Goal: Task Accomplishment & Management: Use online tool/utility

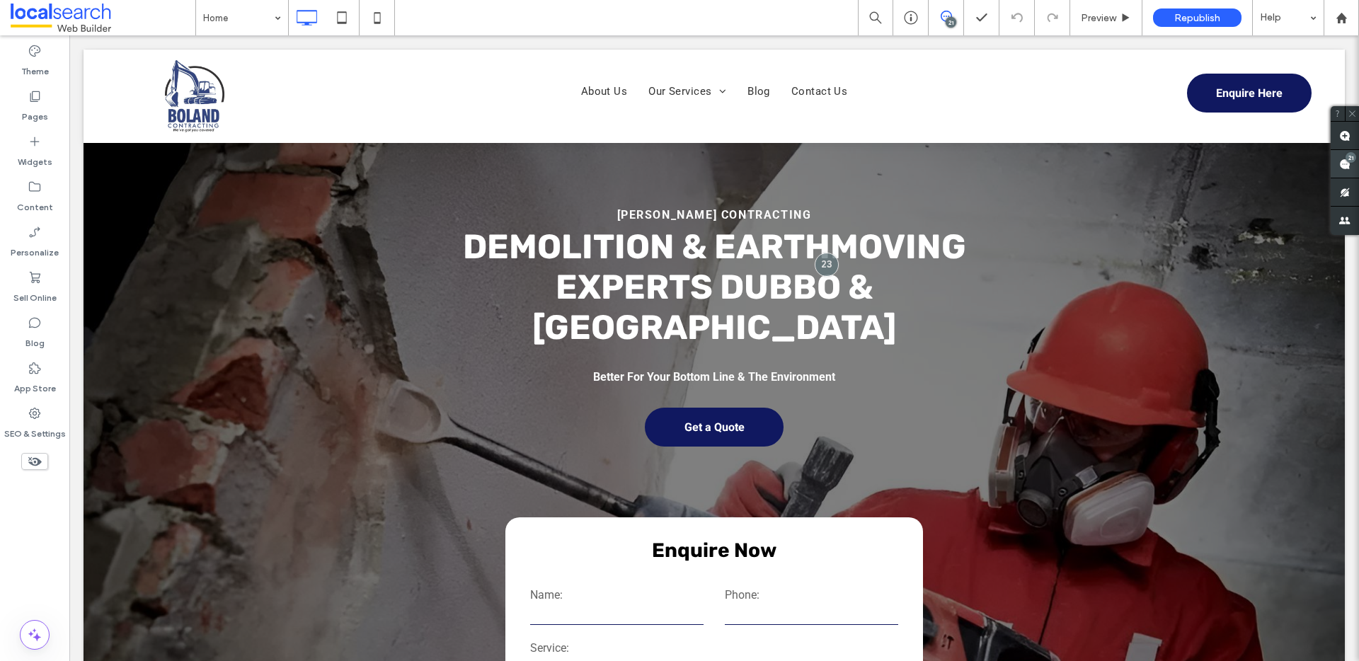
click at [1345, 164] on use at bounding box center [1344, 164] width 11 height 11
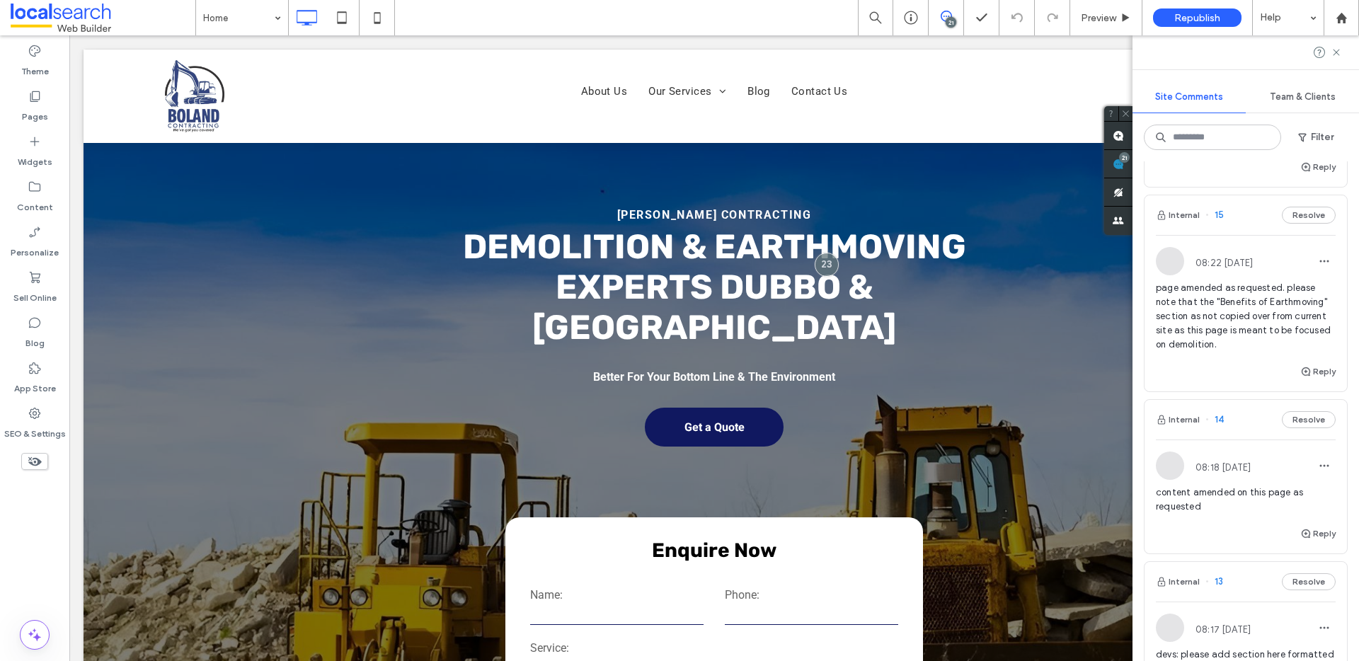
scroll to position [2841, 0]
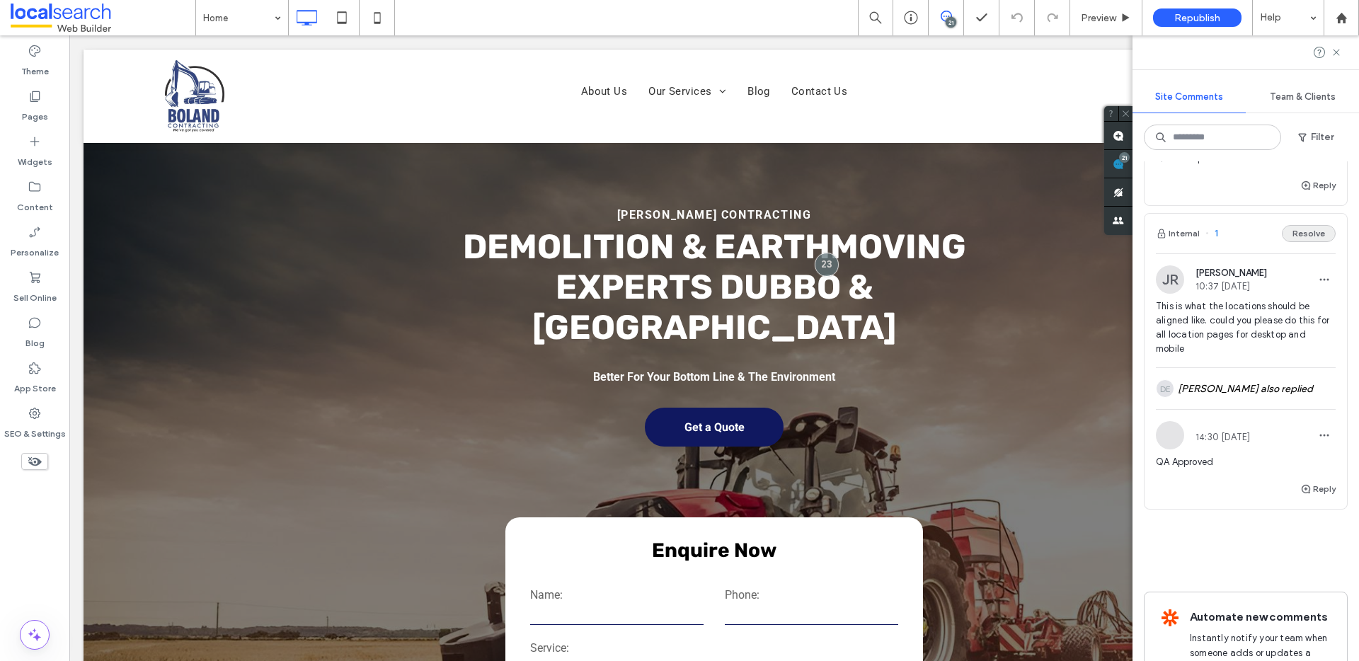
click at [1285, 242] on button "Resolve" at bounding box center [1309, 233] width 54 height 17
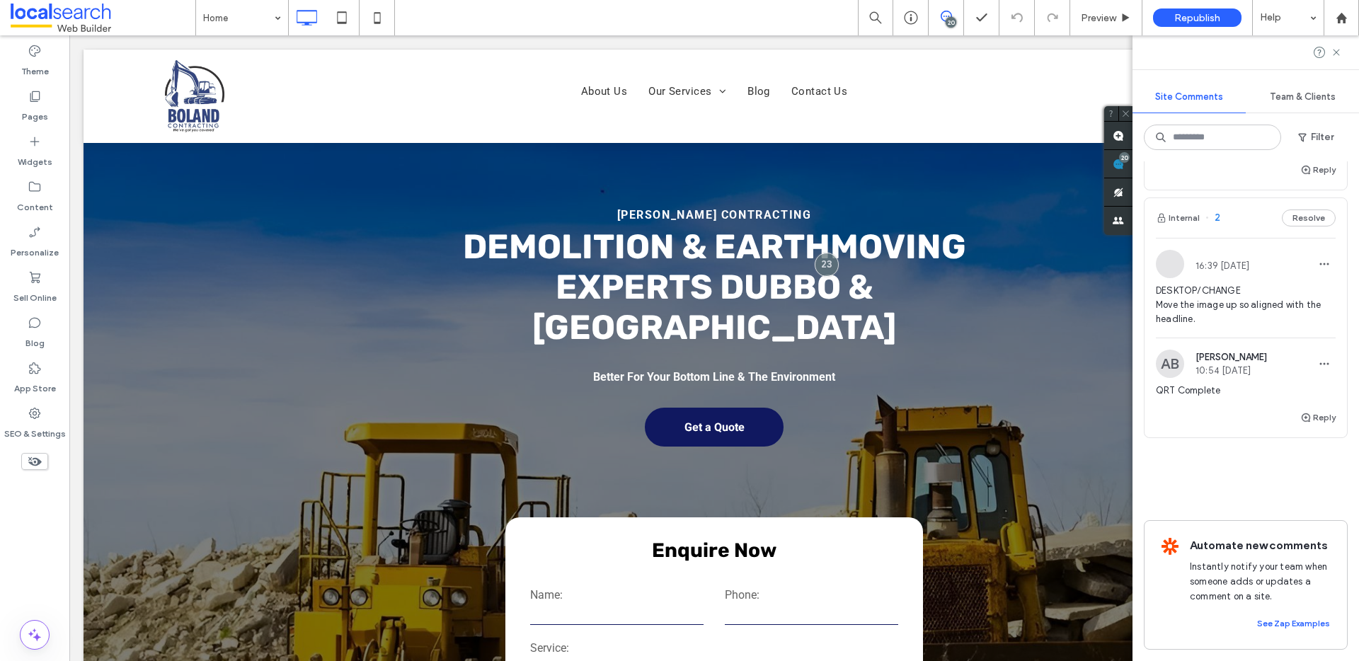
click at [1296, 210] on button "Resolve" at bounding box center [1309, 218] width 54 height 17
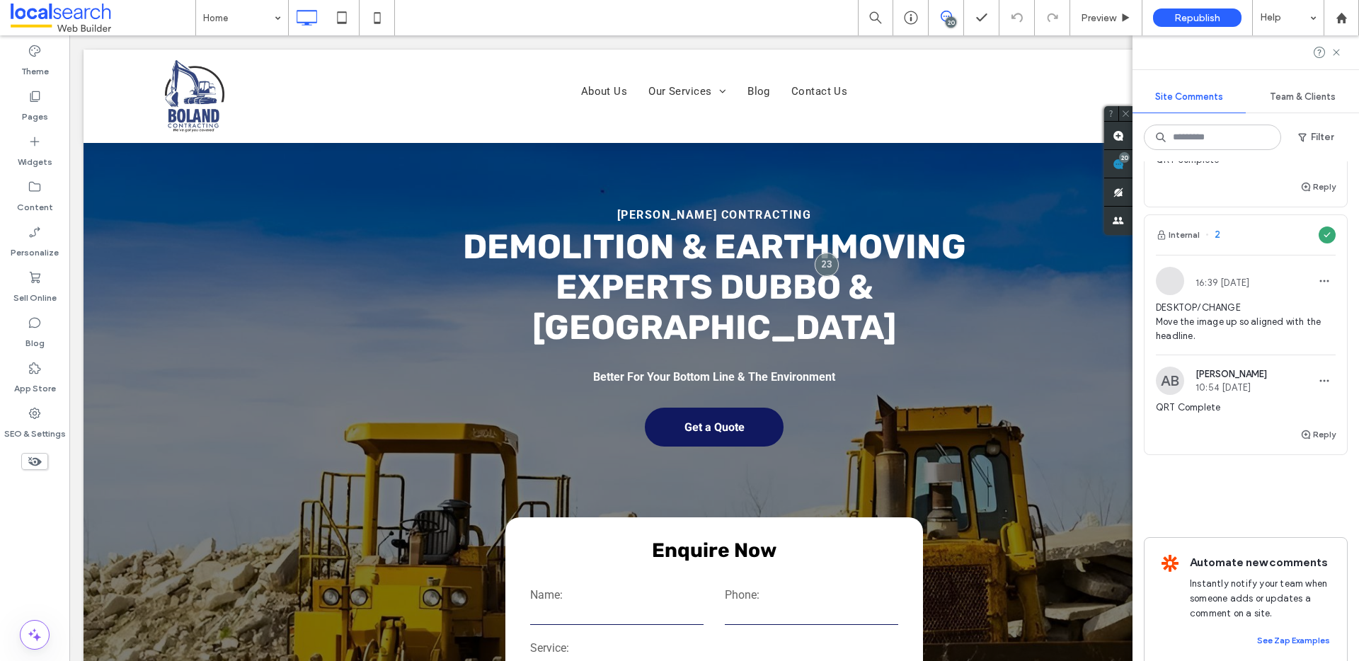
scroll to position [5976, 0]
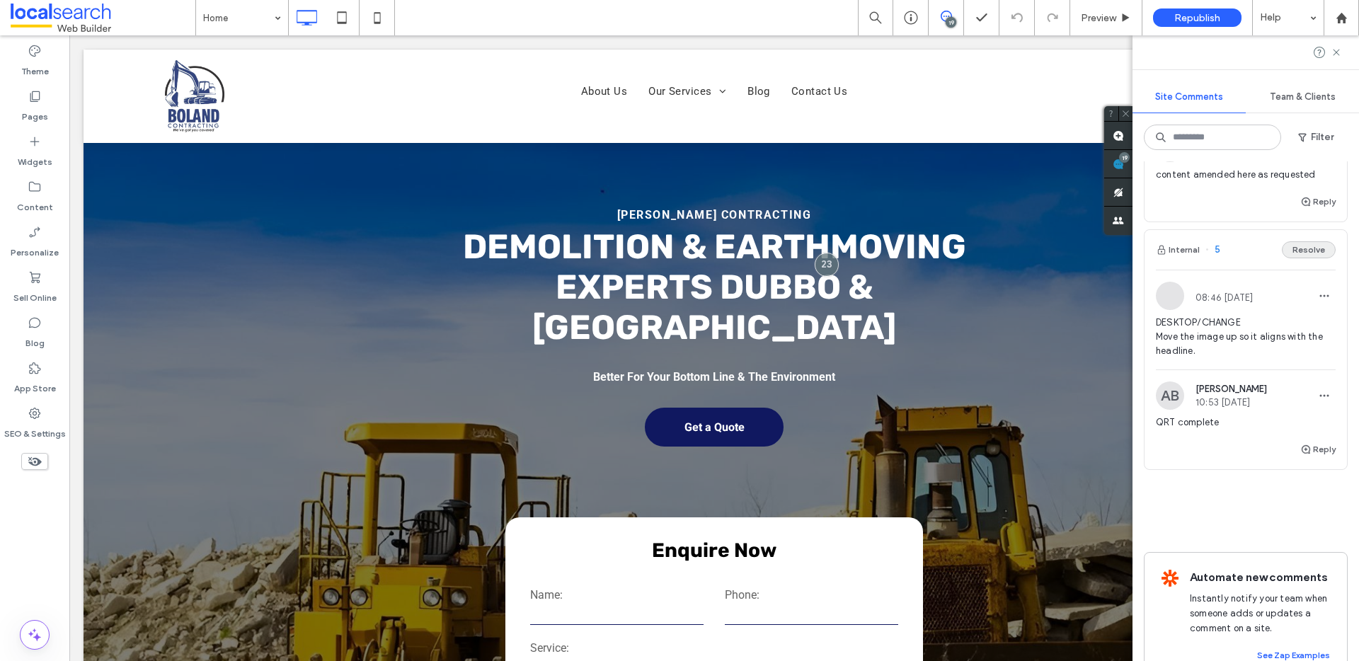
click at [1299, 258] on button "Resolve" at bounding box center [1309, 249] width 54 height 17
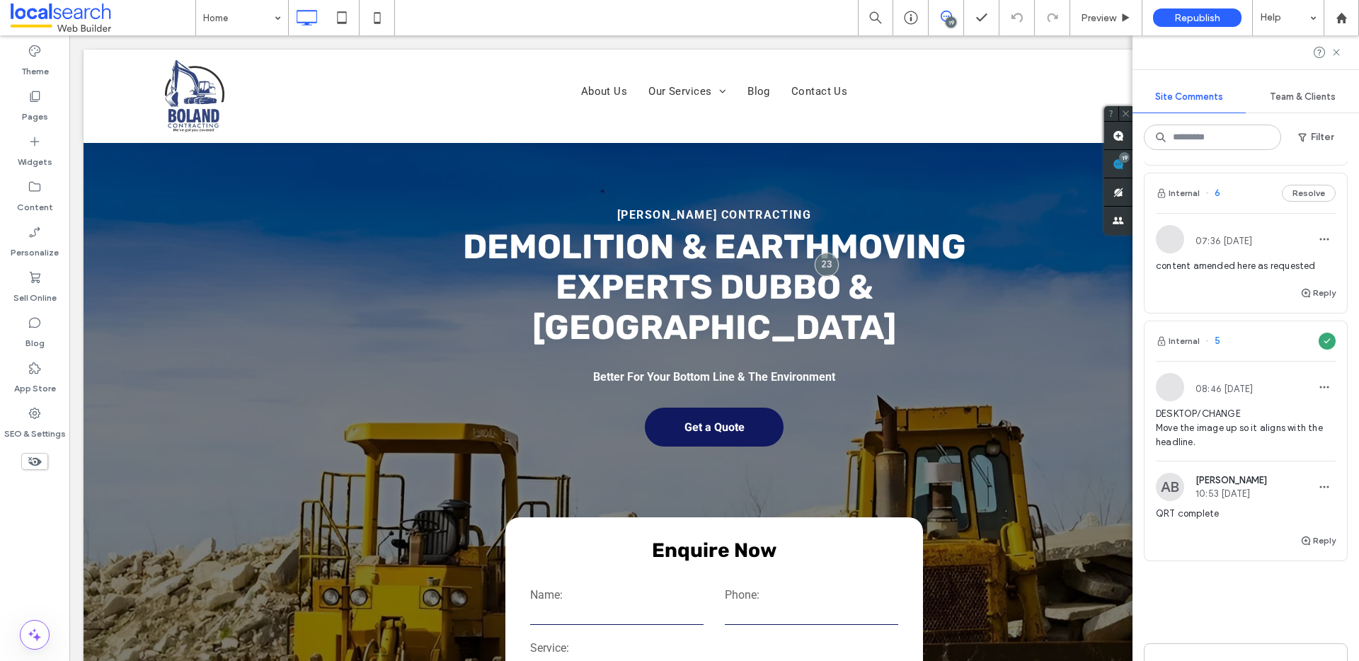
scroll to position [5733, 0]
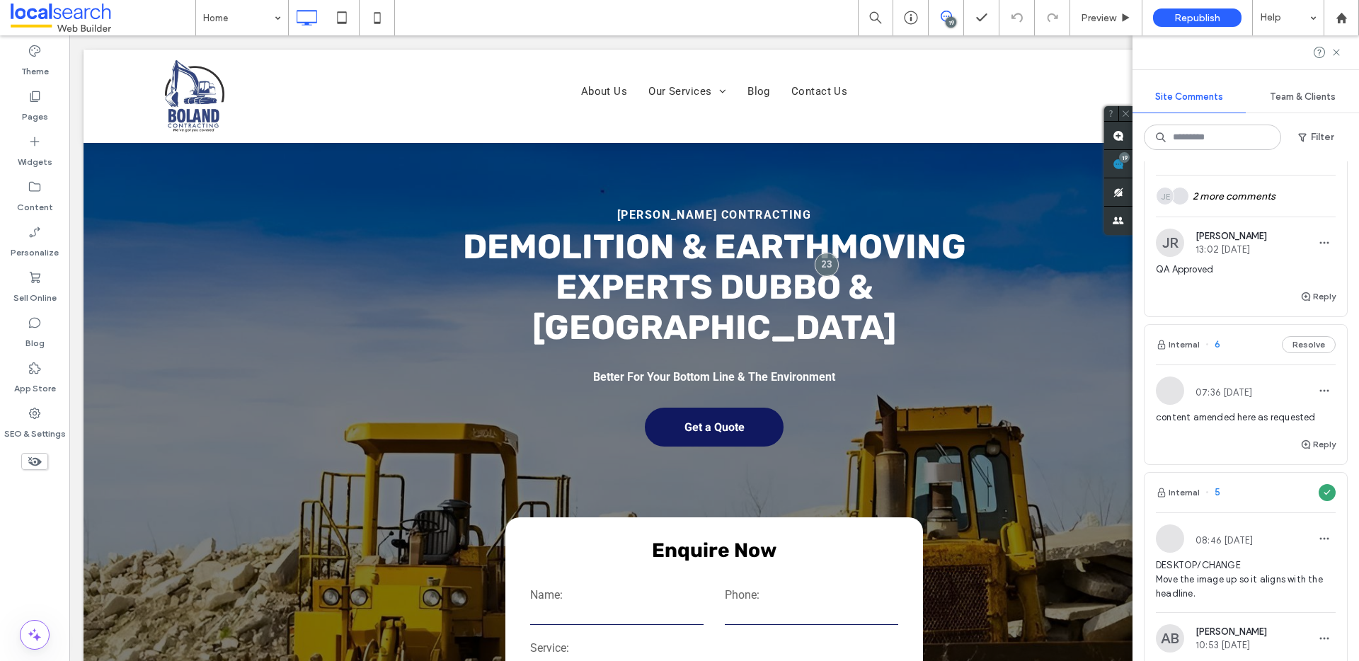
click at [1292, 365] on div "Internal 6 Resolve" at bounding box center [1245, 345] width 202 height 40
click at [1291, 402] on div at bounding box center [679, 330] width 1359 height 661
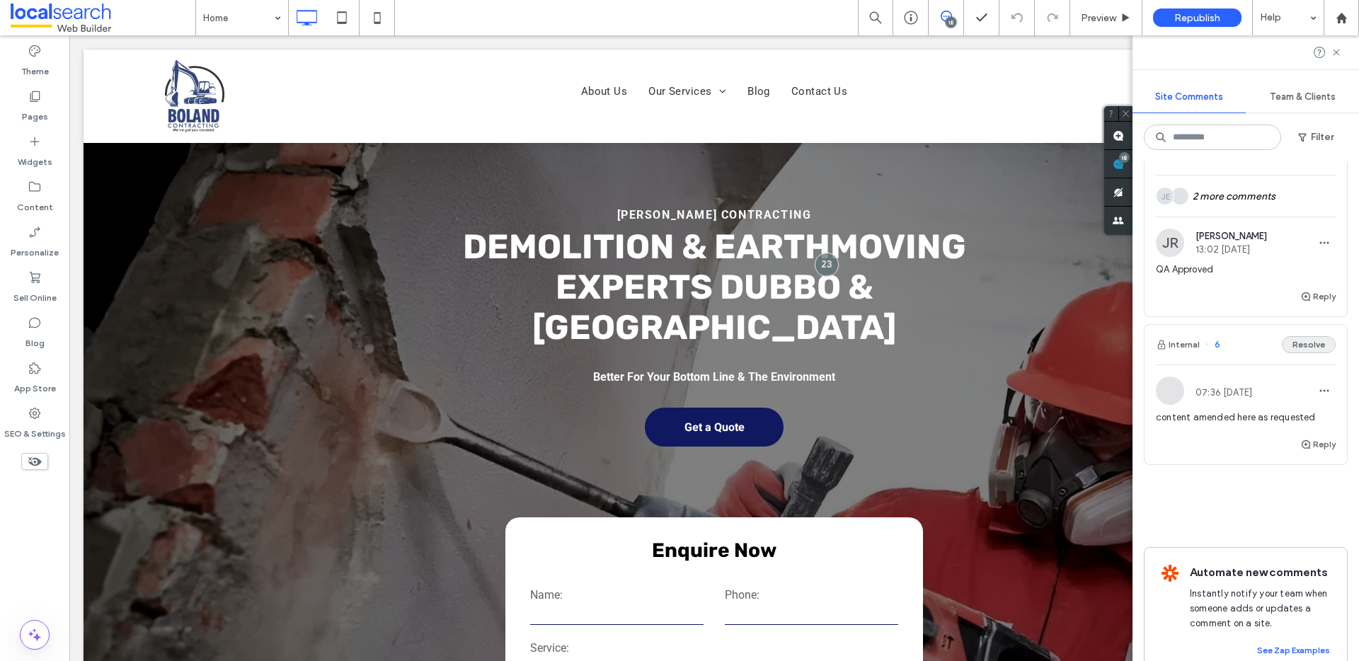
click at [1295, 353] on button "Resolve" at bounding box center [1309, 344] width 54 height 17
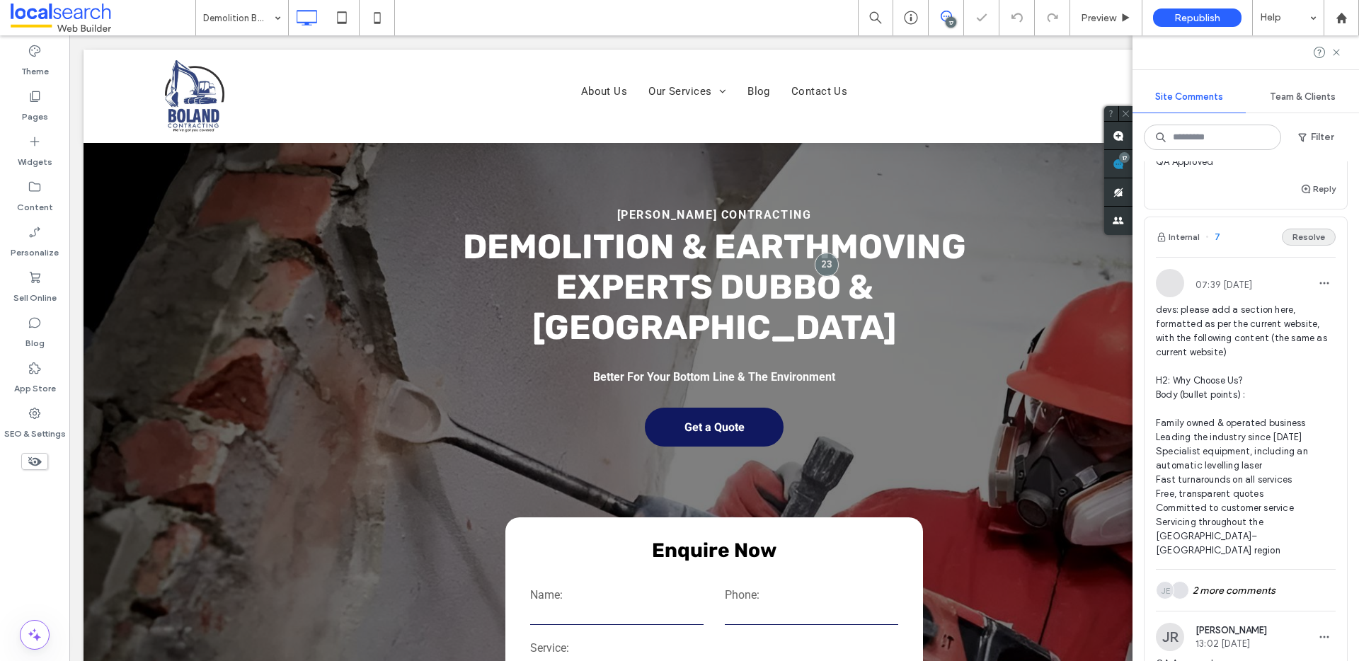
click at [1295, 246] on button "Resolve" at bounding box center [1309, 237] width 54 height 17
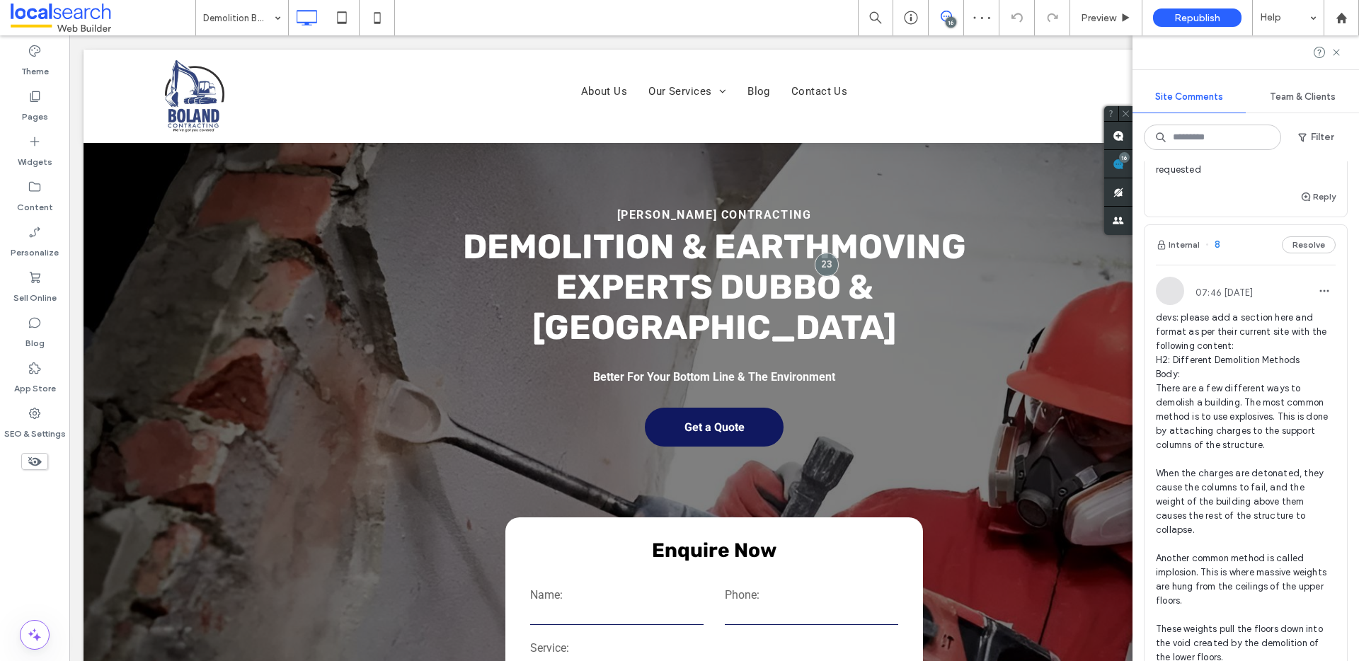
scroll to position [4489, 0]
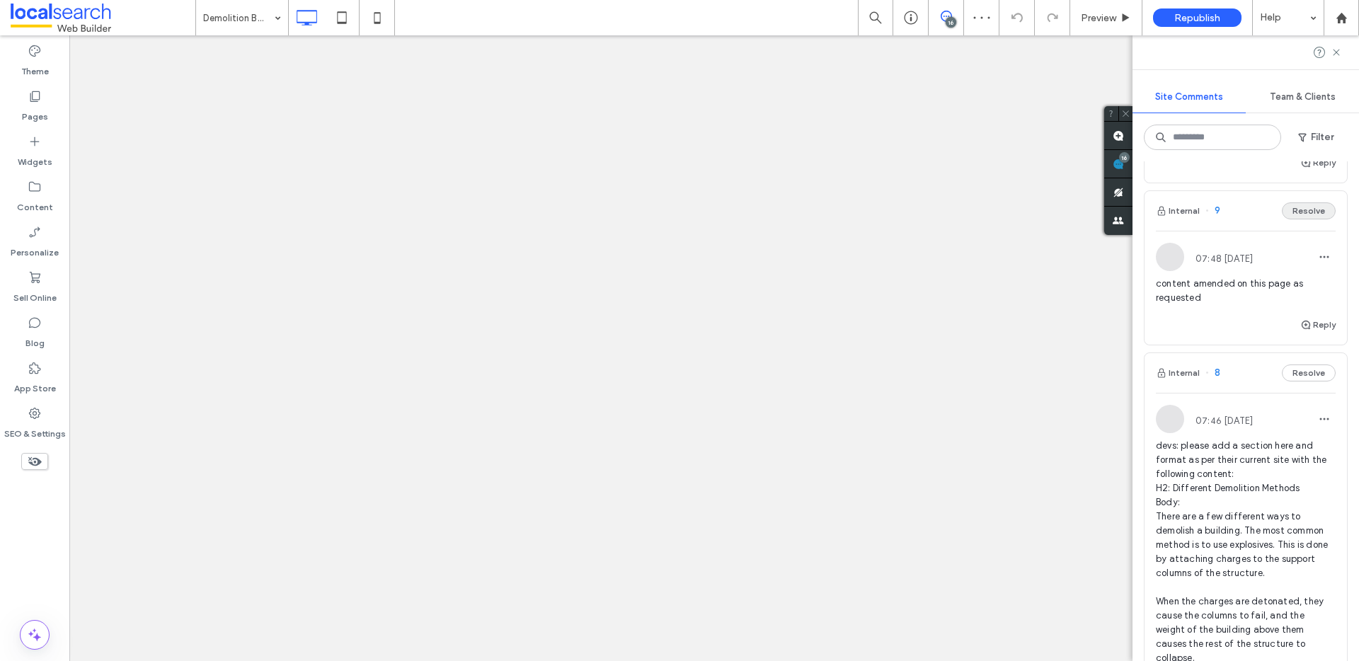
click at [1295, 219] on button "Resolve" at bounding box center [1309, 210] width 54 height 17
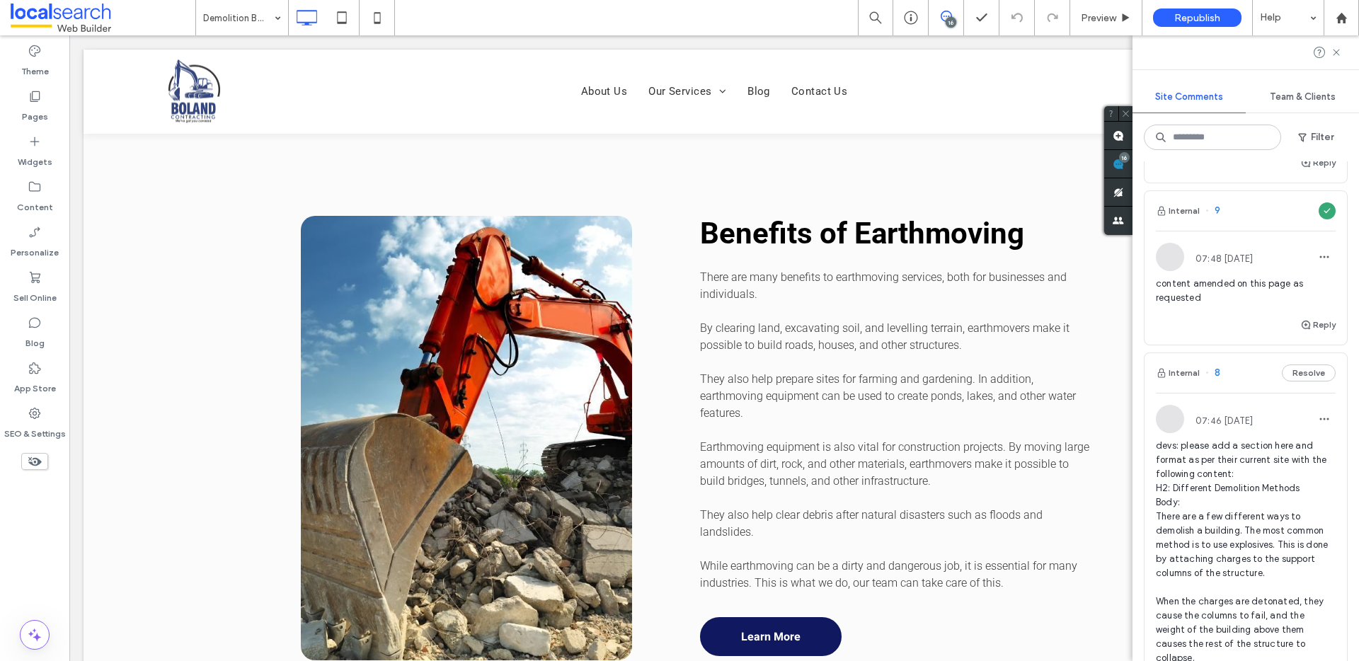
scroll to position [0, 0]
click at [1303, 381] on button "Resolve" at bounding box center [1309, 373] width 54 height 17
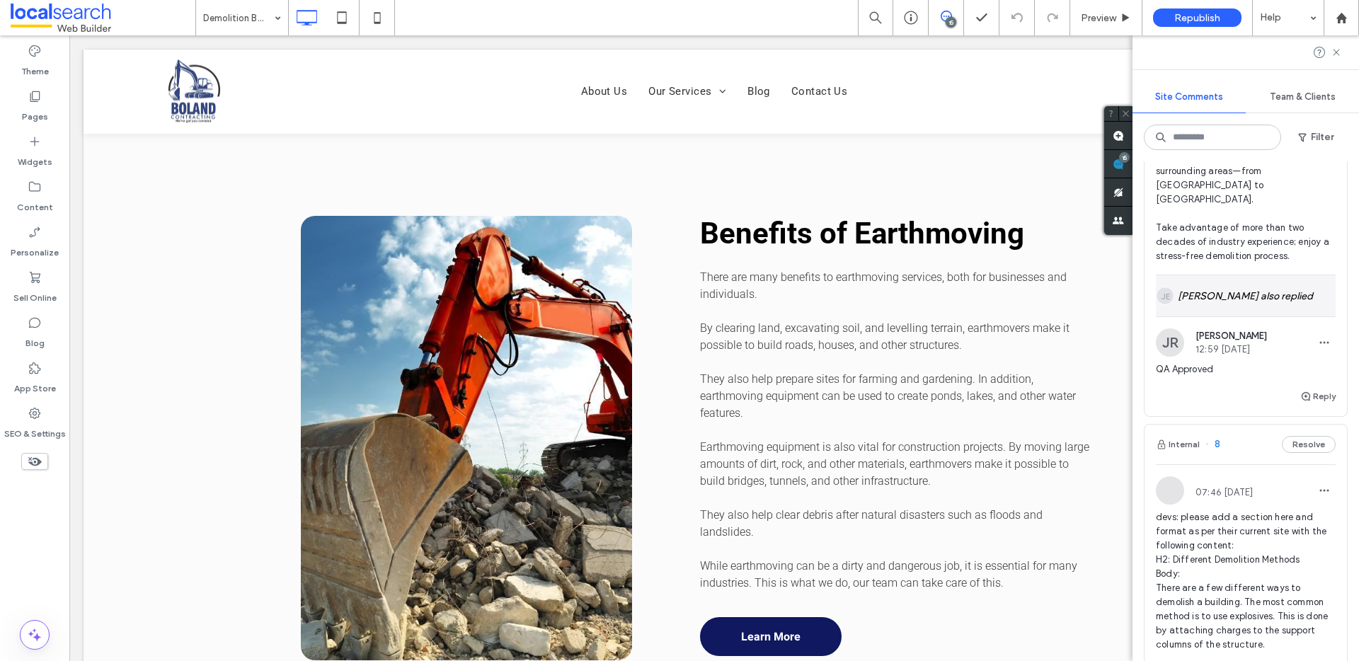
scroll to position [4254, 0]
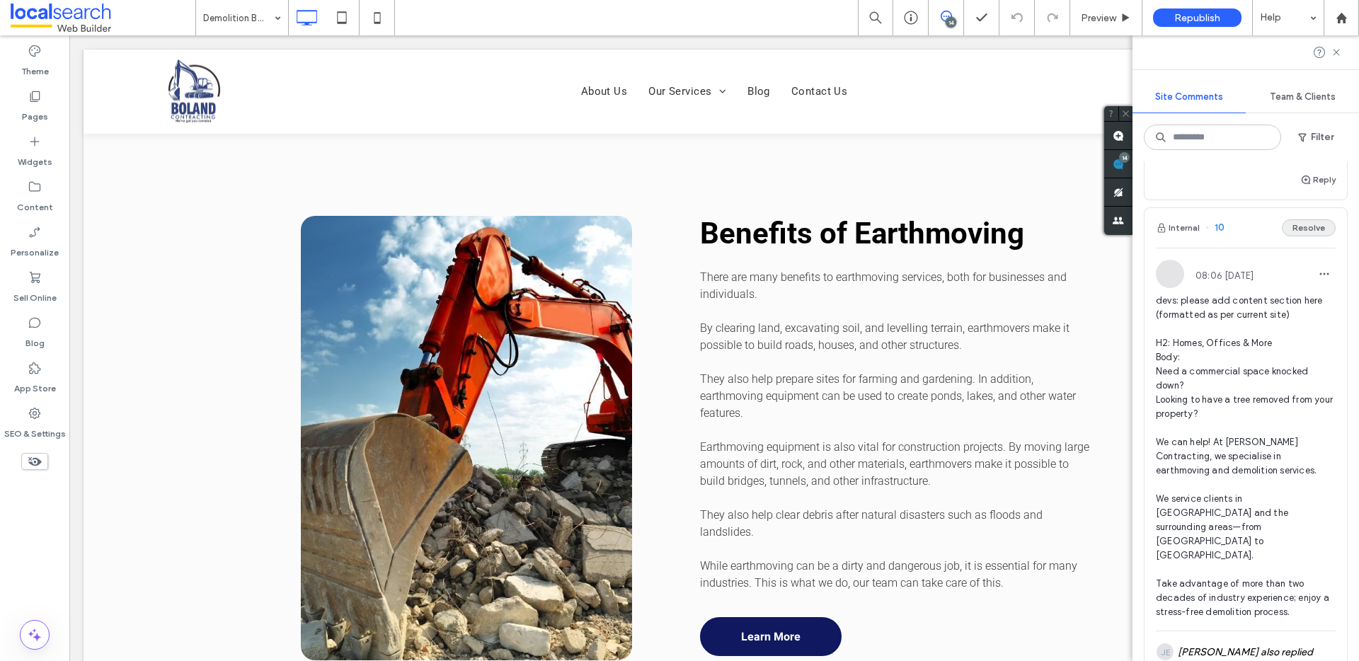
click at [1295, 236] on button "Resolve" at bounding box center [1309, 227] width 54 height 17
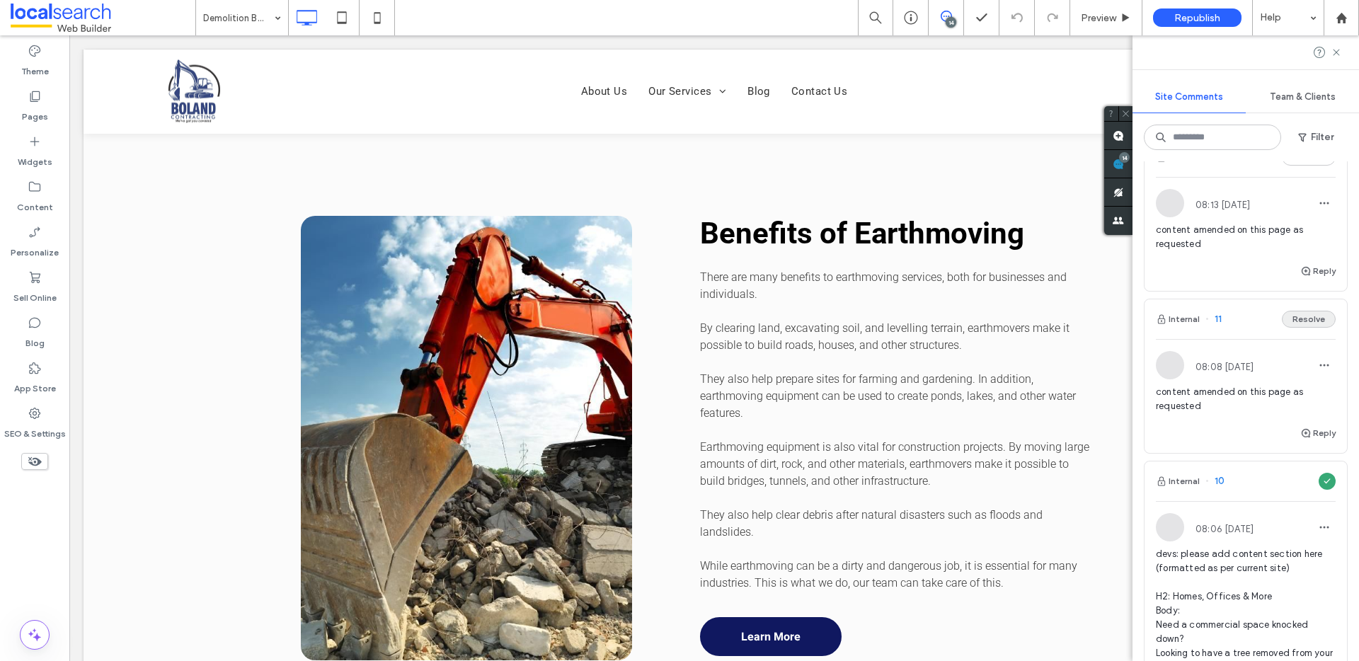
scroll to position [3645, 0]
click at [1299, 328] on button "Resolve" at bounding box center [1309, 319] width 54 height 17
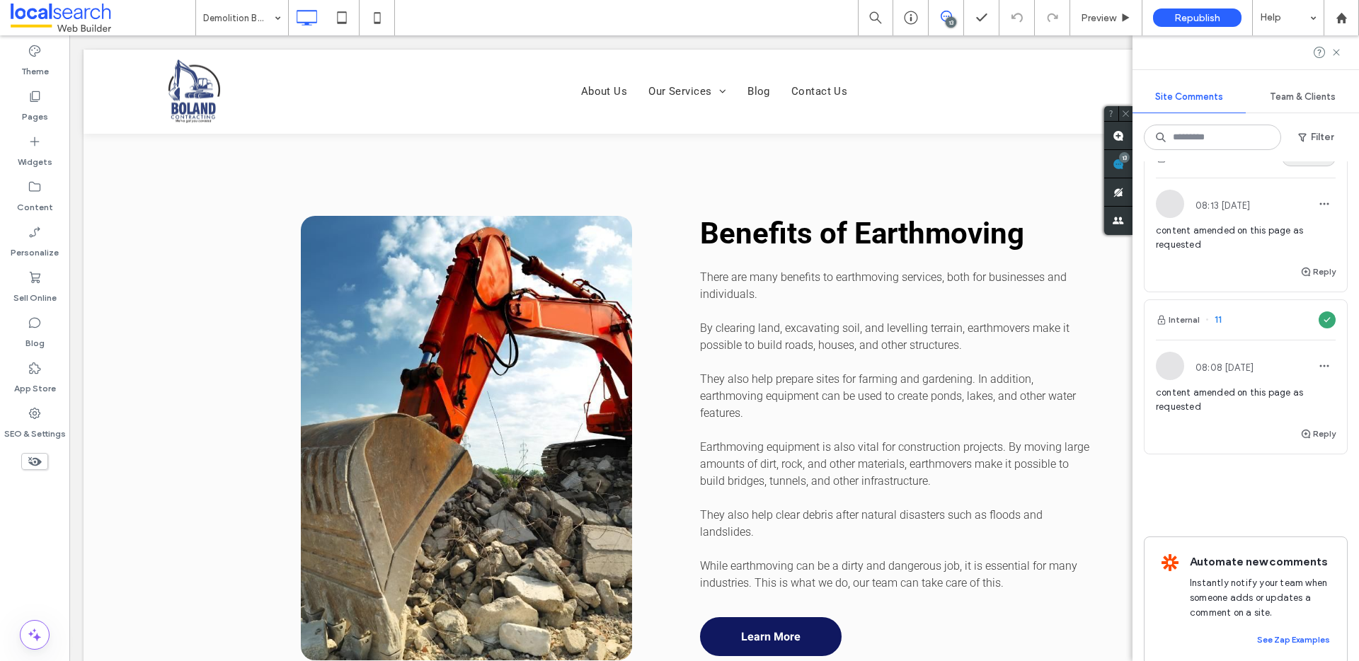
click at [1295, 166] on button "Resolve" at bounding box center [1309, 157] width 54 height 17
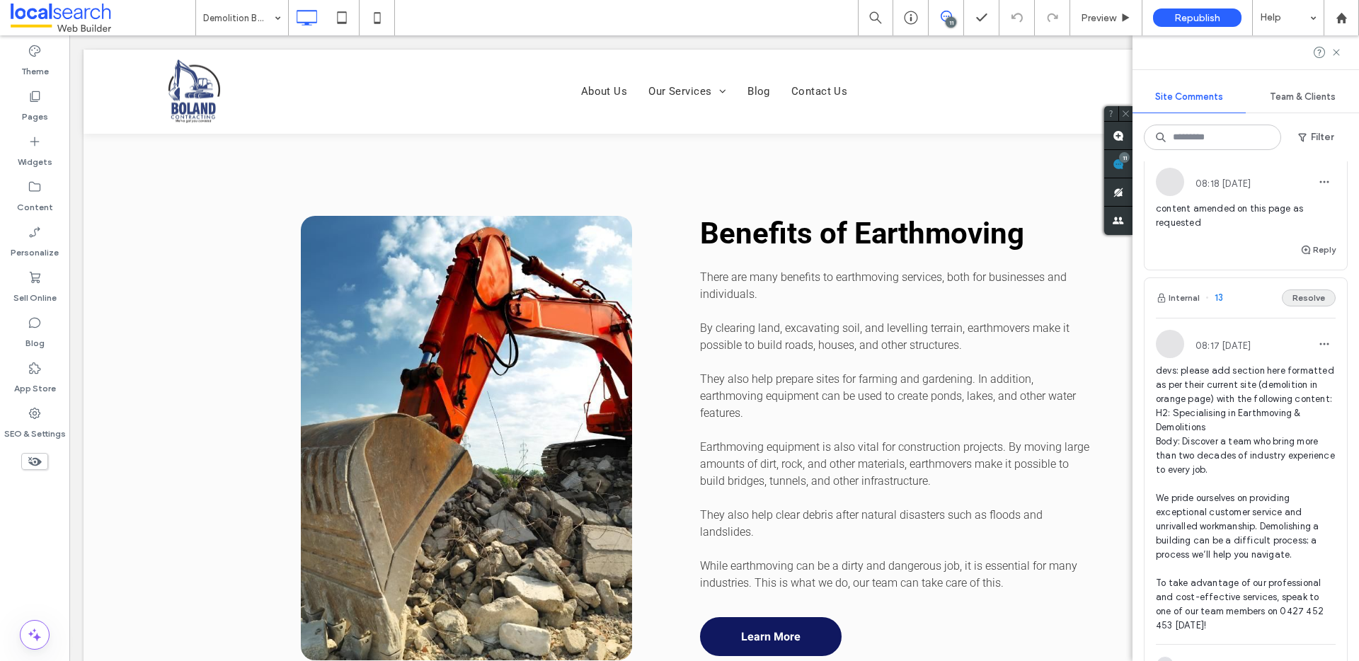
scroll to position [2980, 0]
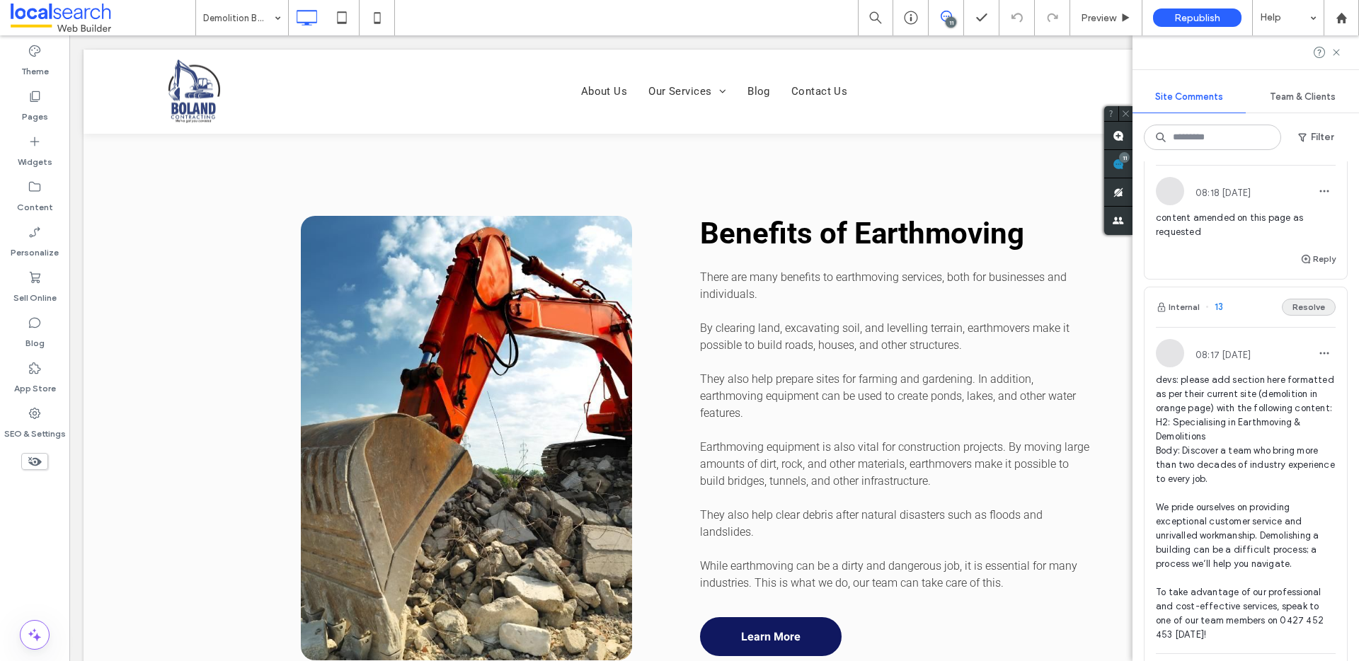
click at [1302, 316] on button "Resolve" at bounding box center [1309, 307] width 54 height 17
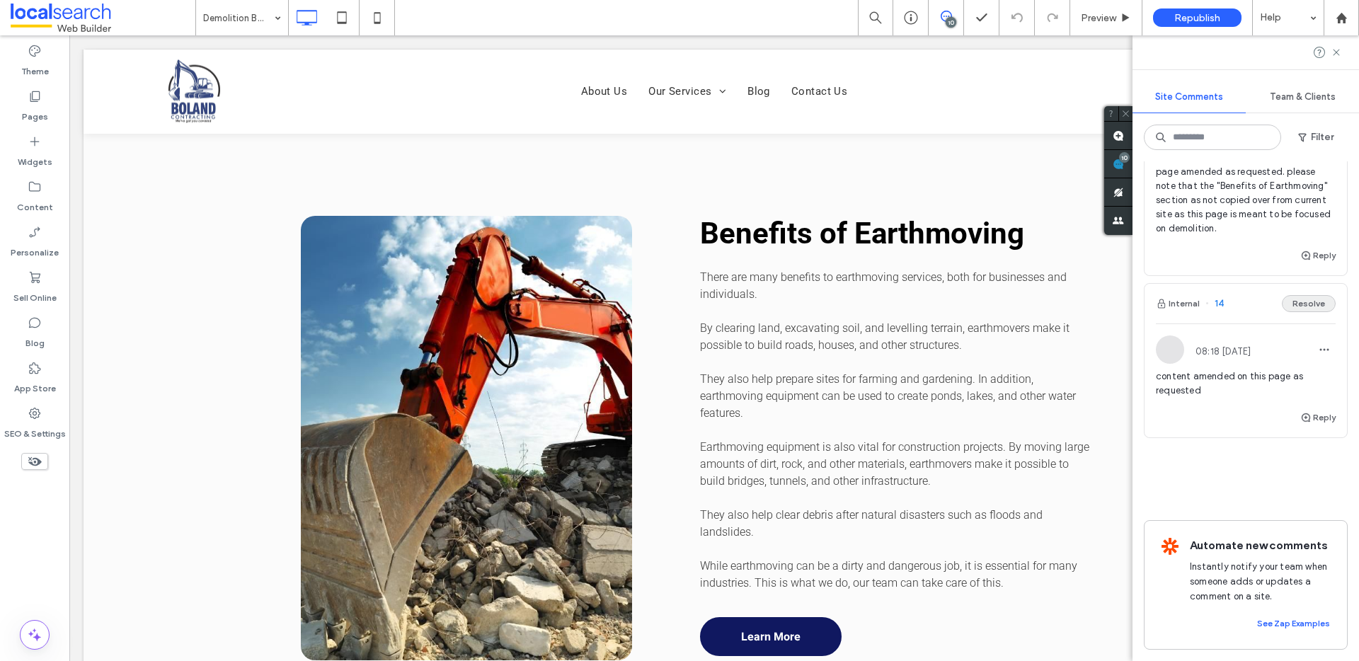
click at [1302, 247] on button "Reply" at bounding box center [1317, 255] width 35 height 17
click at [1302, 312] on button "Resolve" at bounding box center [1309, 303] width 54 height 17
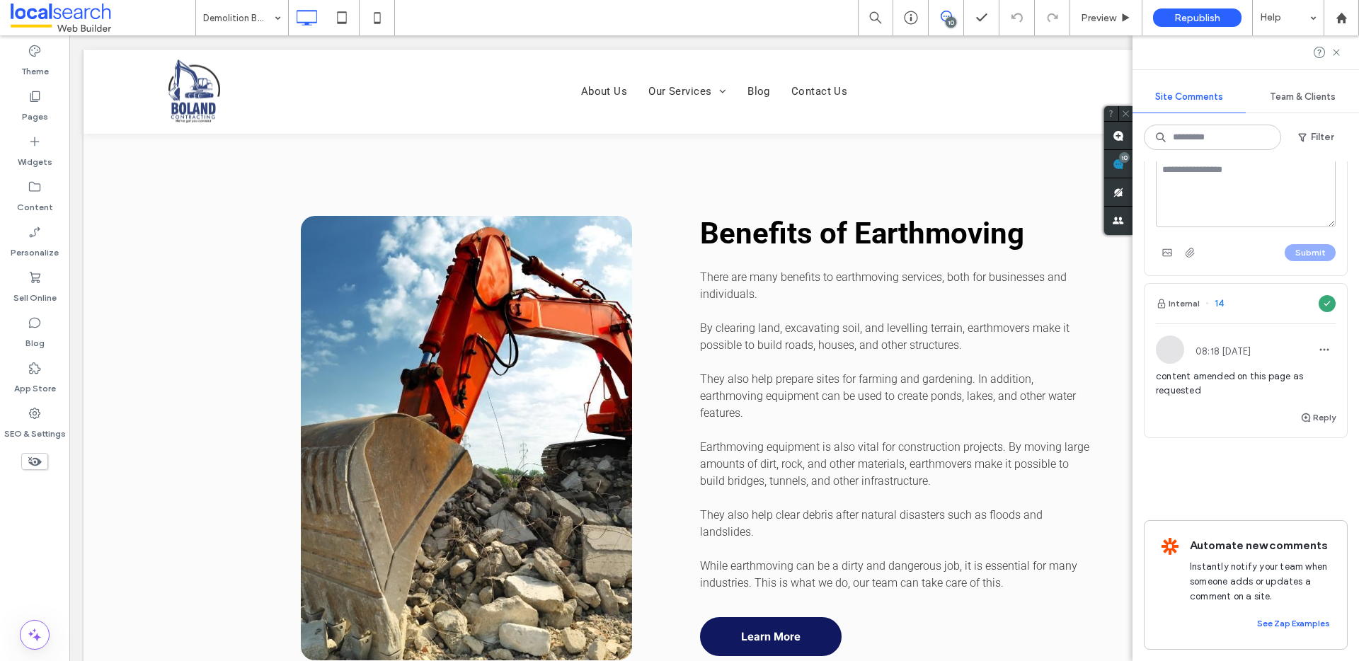
scroll to position [2685, 0]
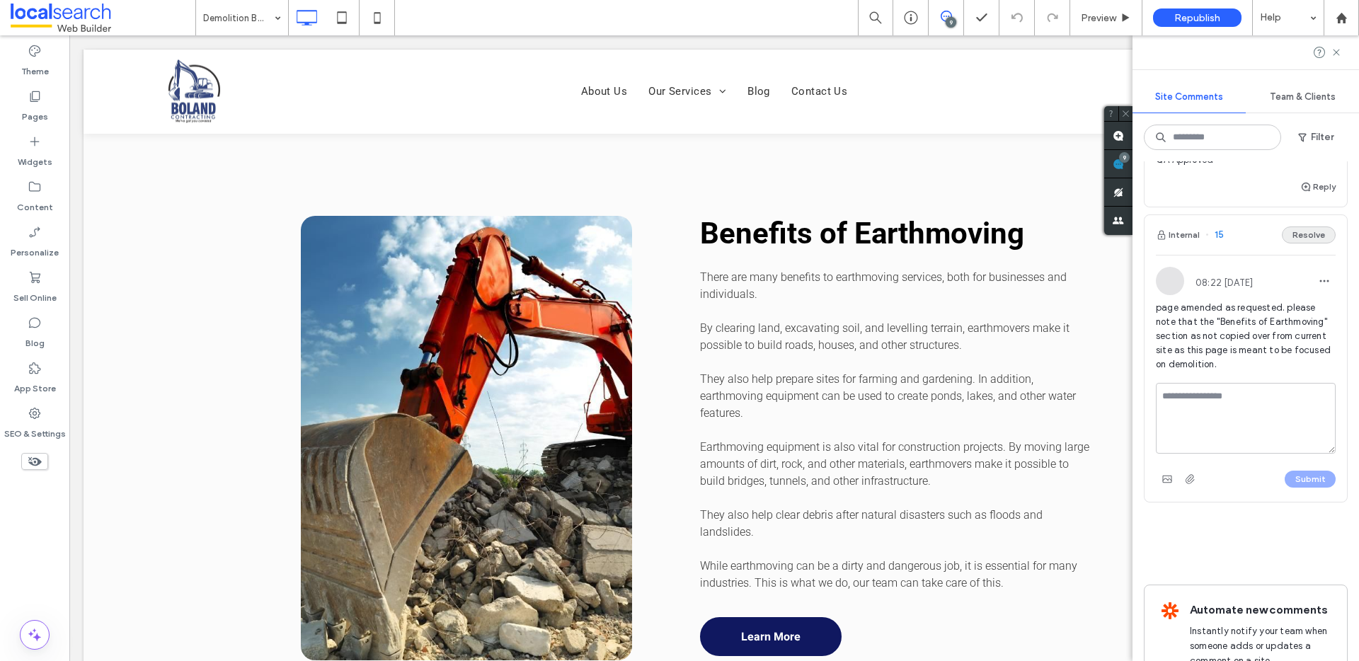
click at [1307, 243] on button "Resolve" at bounding box center [1309, 234] width 54 height 17
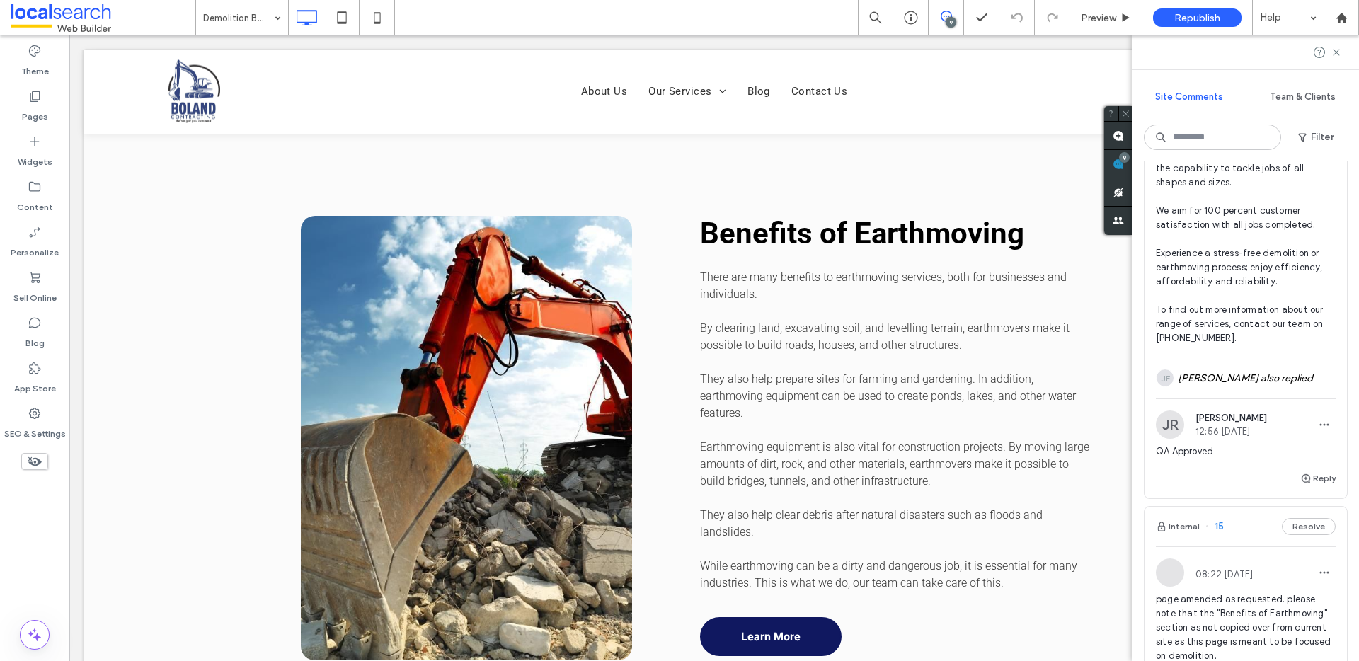
scroll to position [2196, 0]
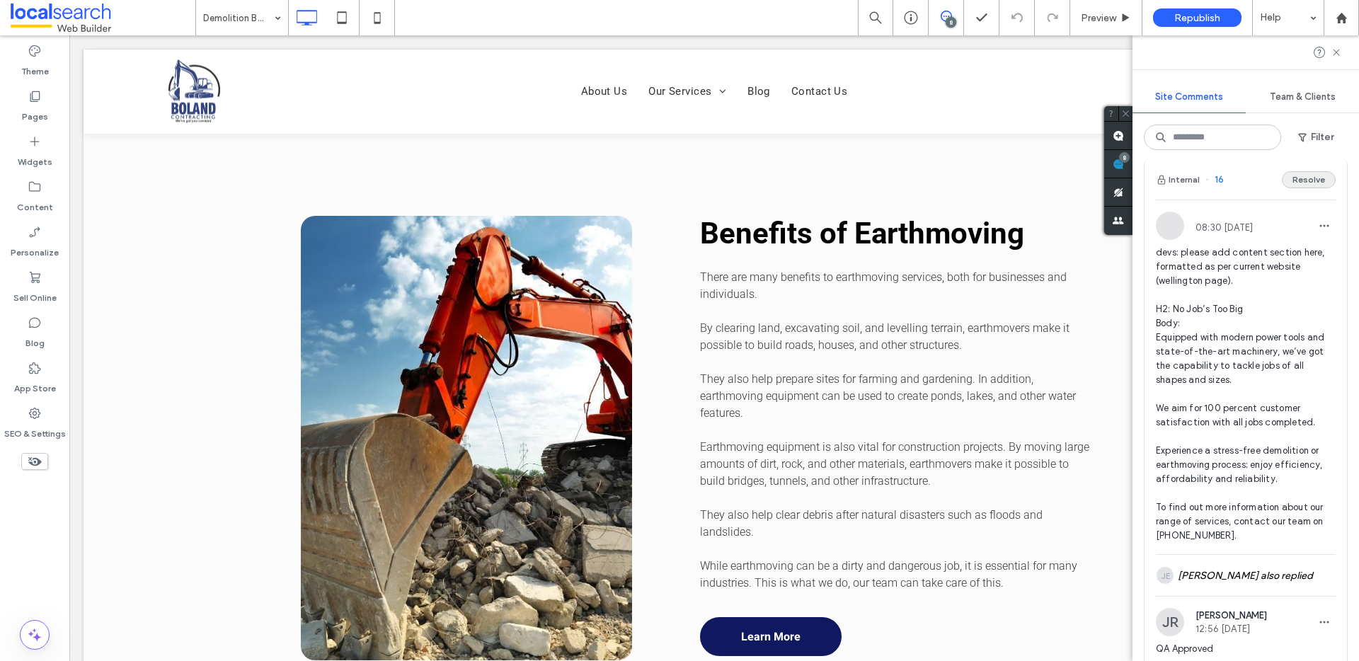
click at [1297, 188] on button "Resolve" at bounding box center [1309, 179] width 54 height 17
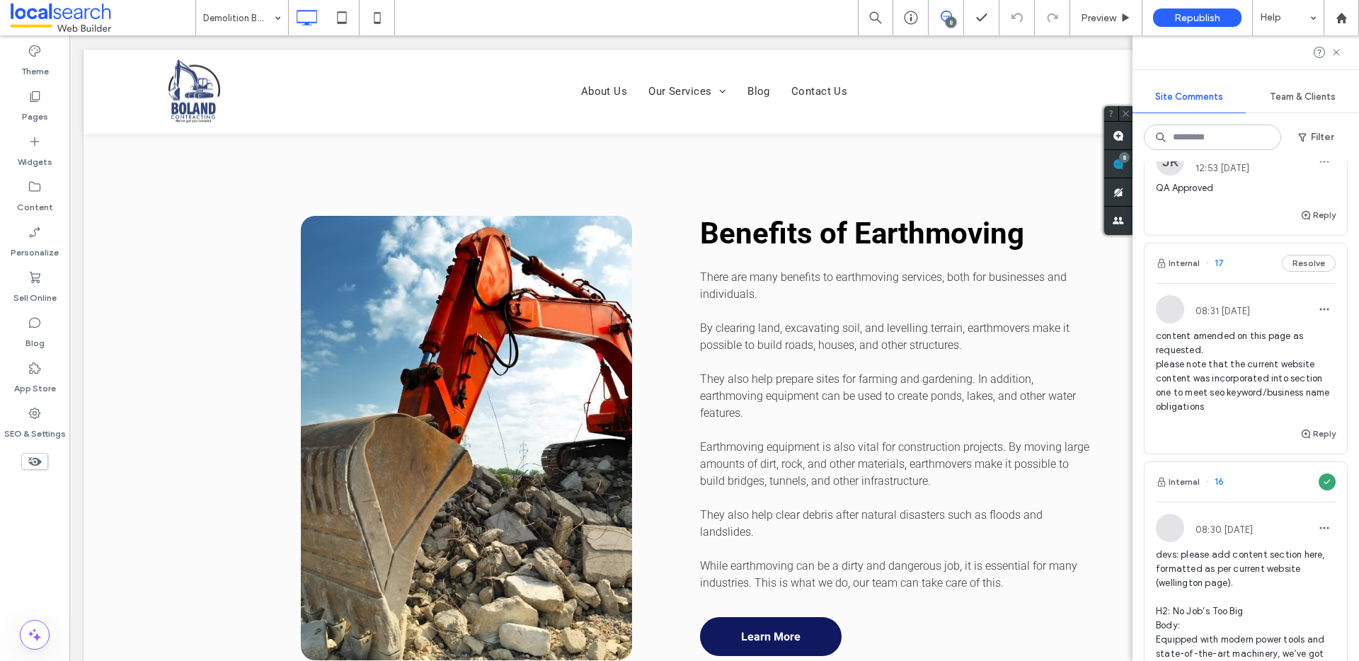
scroll to position [1860, 0]
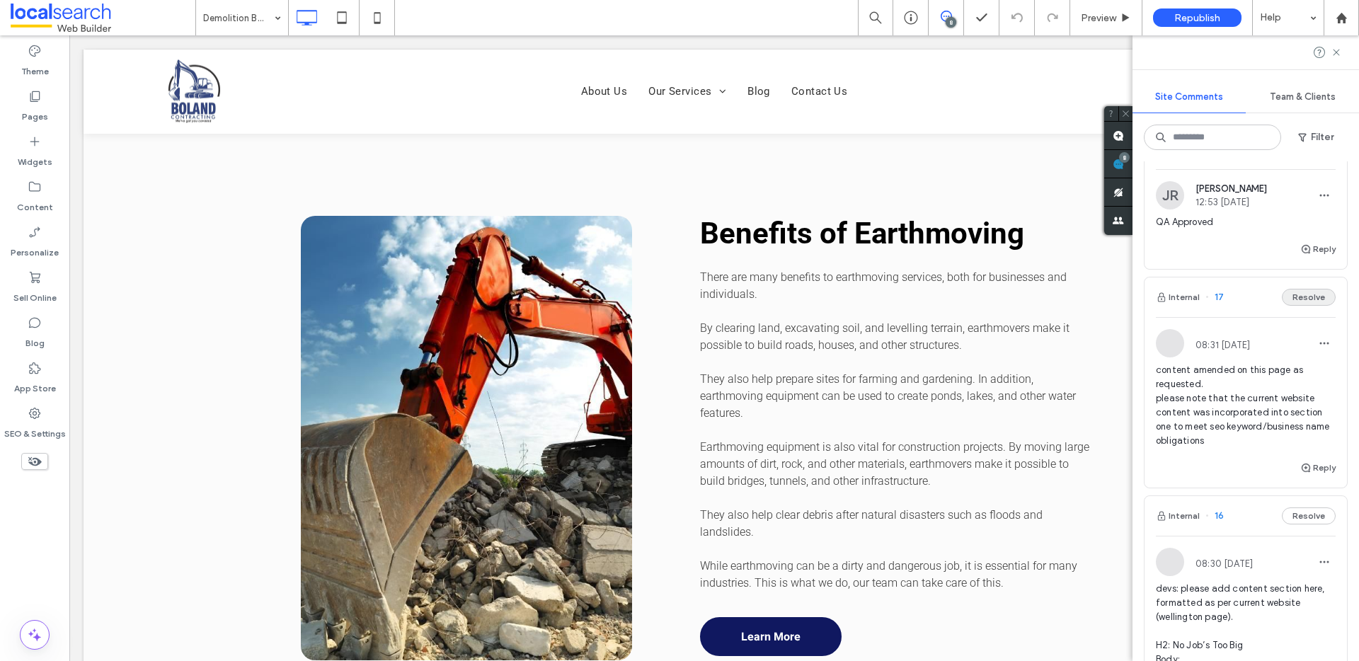
click at [1289, 306] on button "Resolve" at bounding box center [1309, 297] width 54 height 17
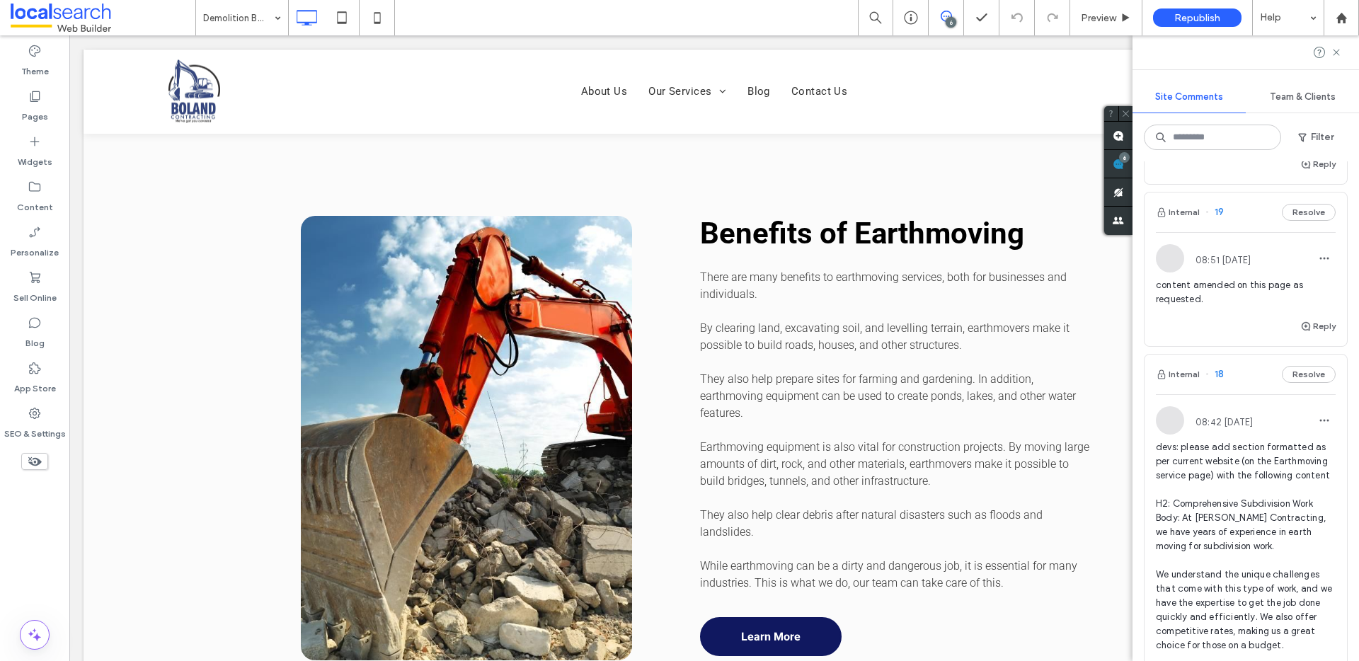
scroll to position [1115, 0]
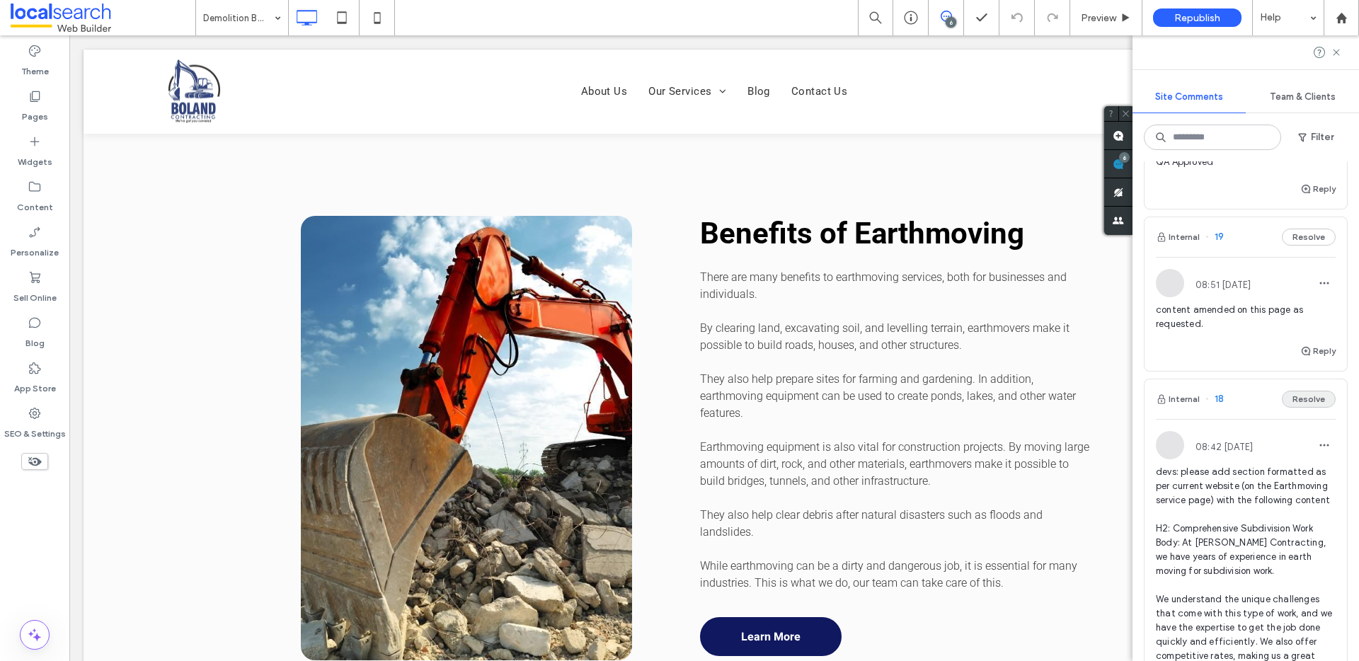
click at [1301, 408] on button "Resolve" at bounding box center [1309, 399] width 54 height 17
click at [1289, 246] on button "Resolve" at bounding box center [1309, 237] width 54 height 17
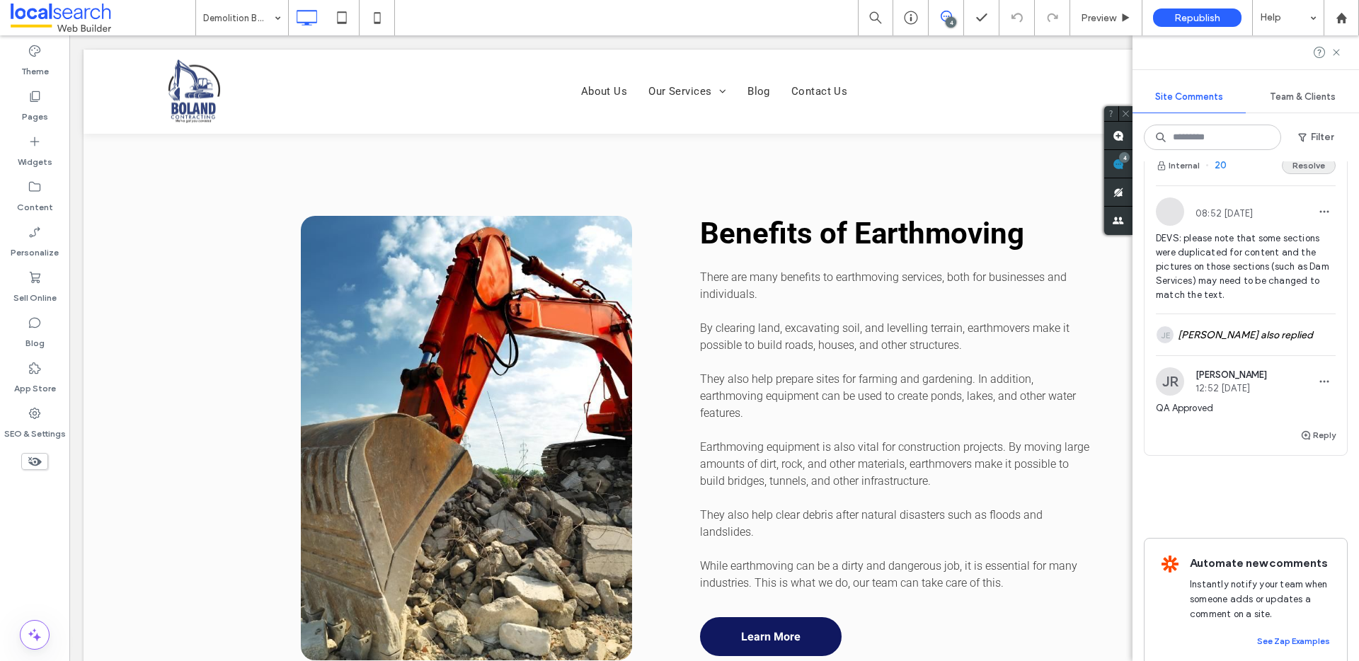
click at [1294, 174] on button "Resolve" at bounding box center [1309, 165] width 54 height 17
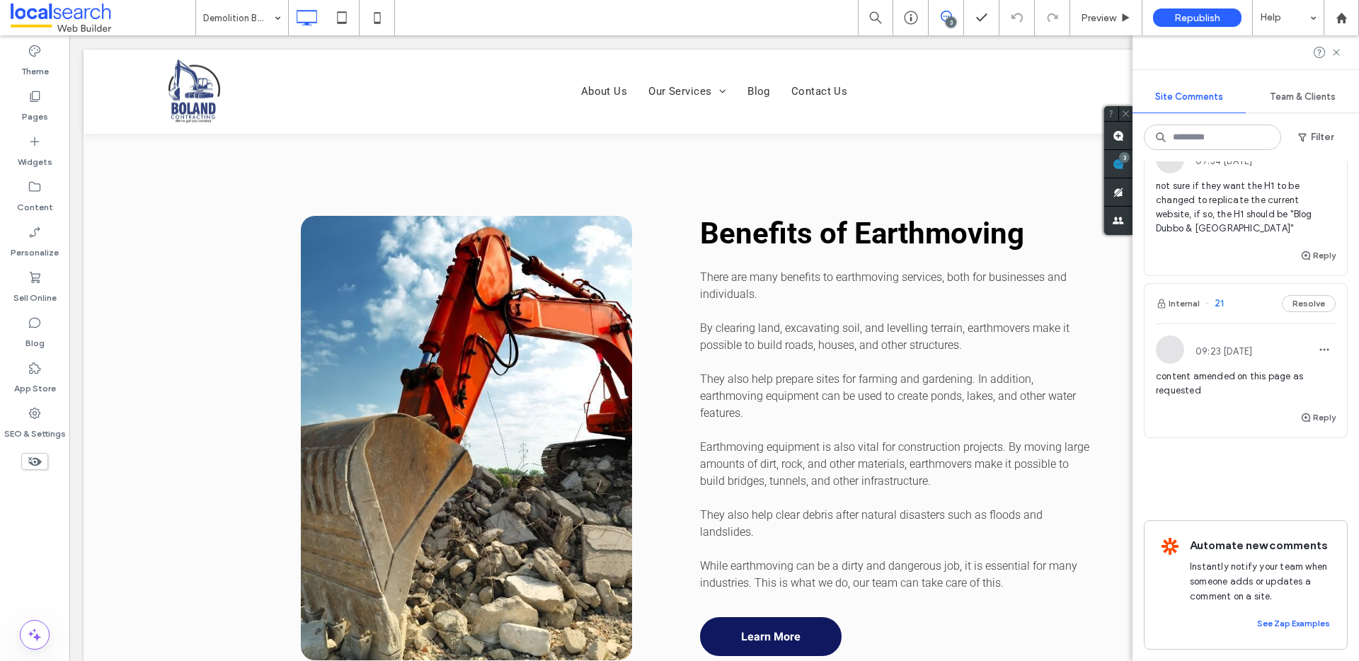
scroll to position [592, 0]
click at [1290, 312] on button "Resolve" at bounding box center [1309, 303] width 54 height 17
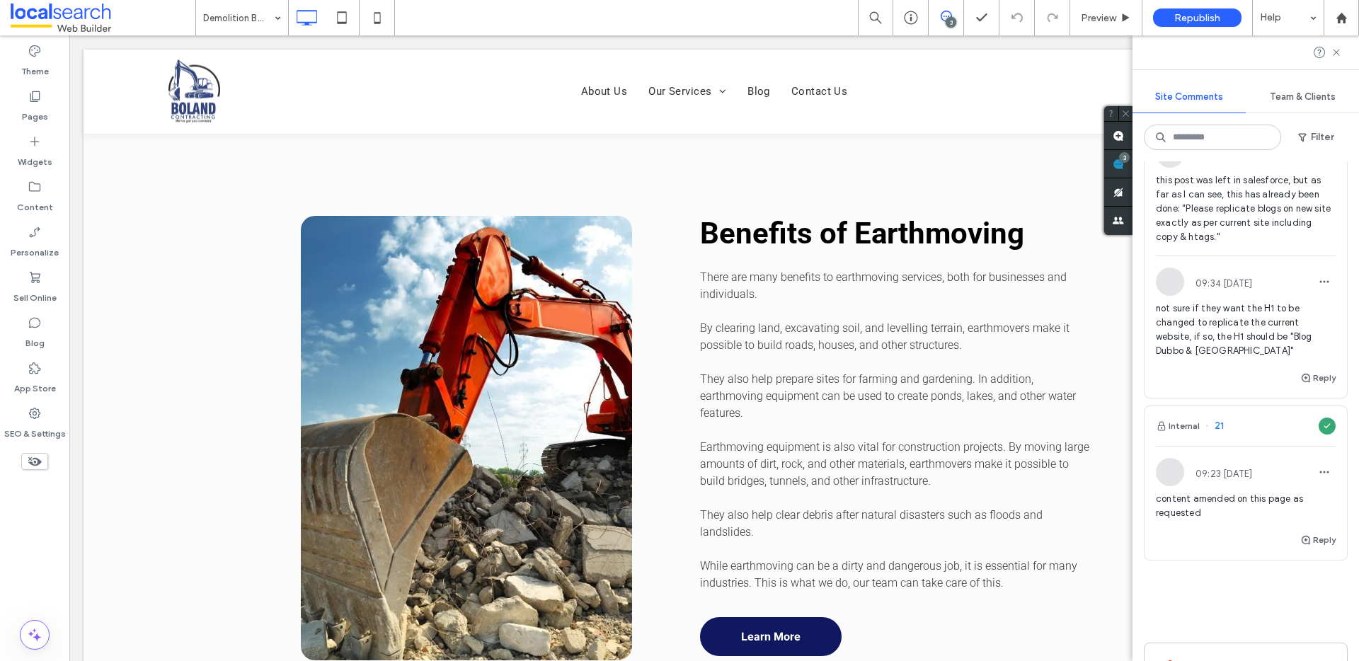
scroll to position [442, 0]
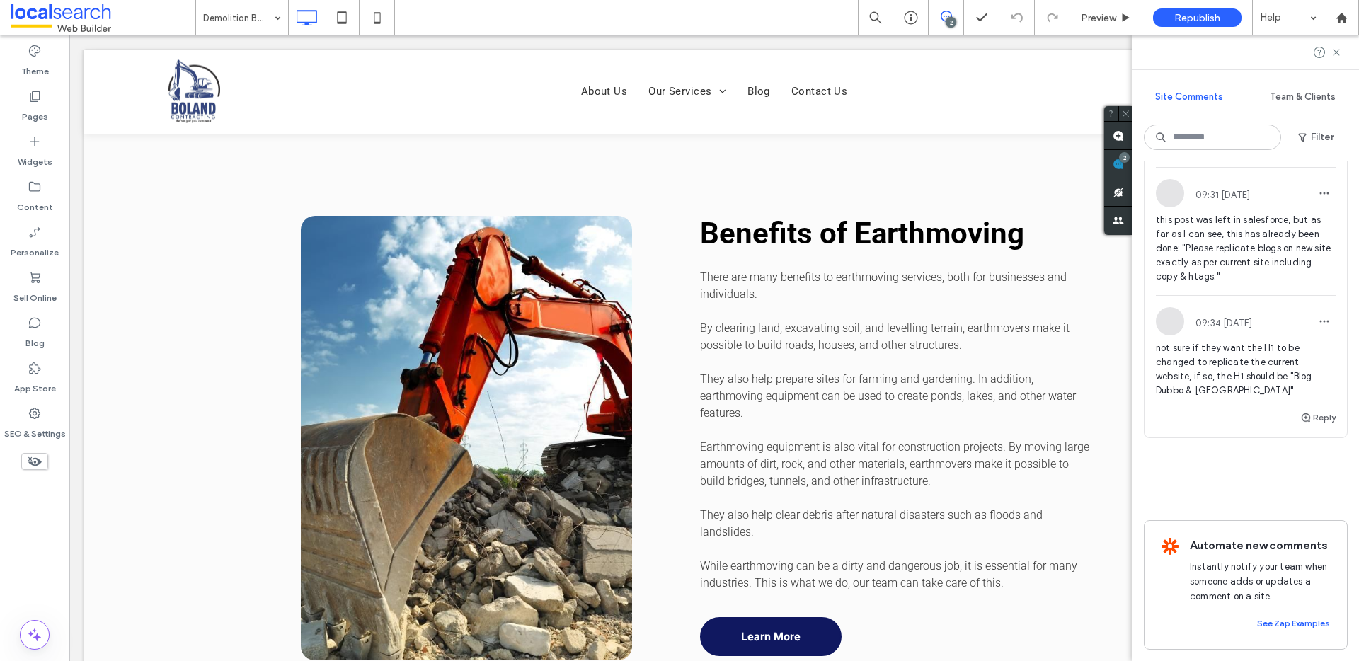
click at [1292, 156] on button "Resolve" at bounding box center [1309, 147] width 54 height 17
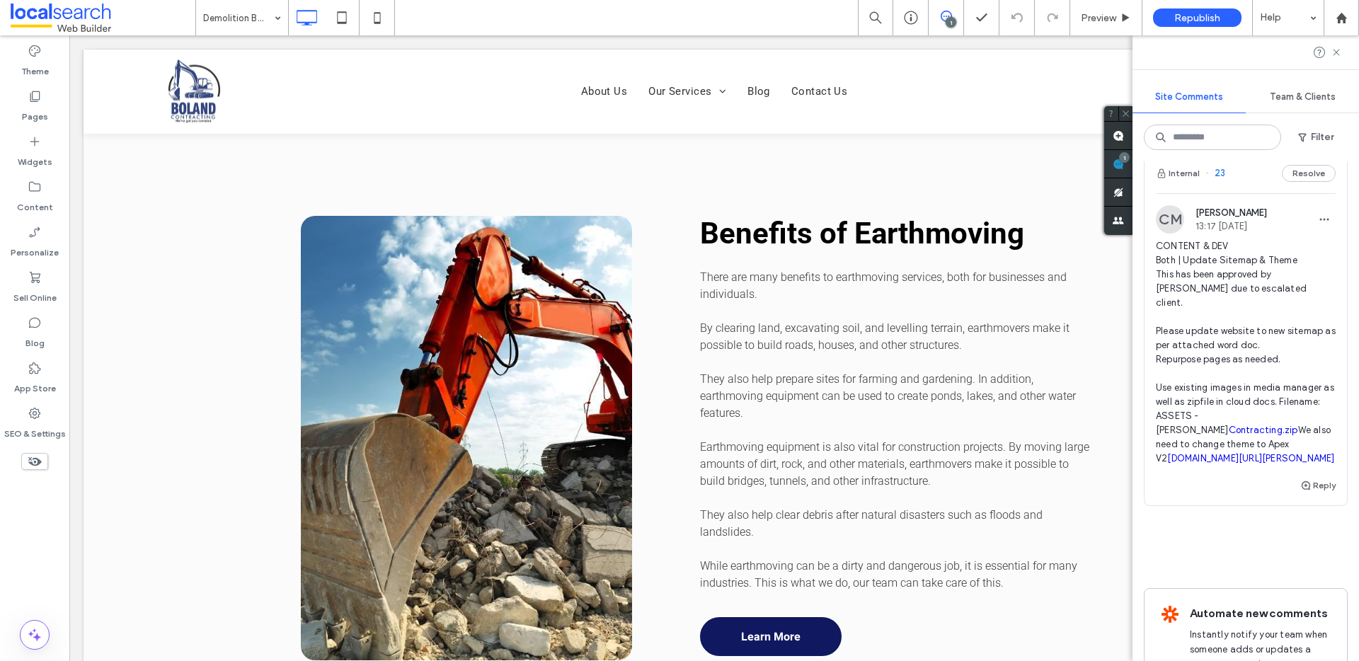
scroll to position [1404, 0]
